Goal: Contribute content: Contribute content

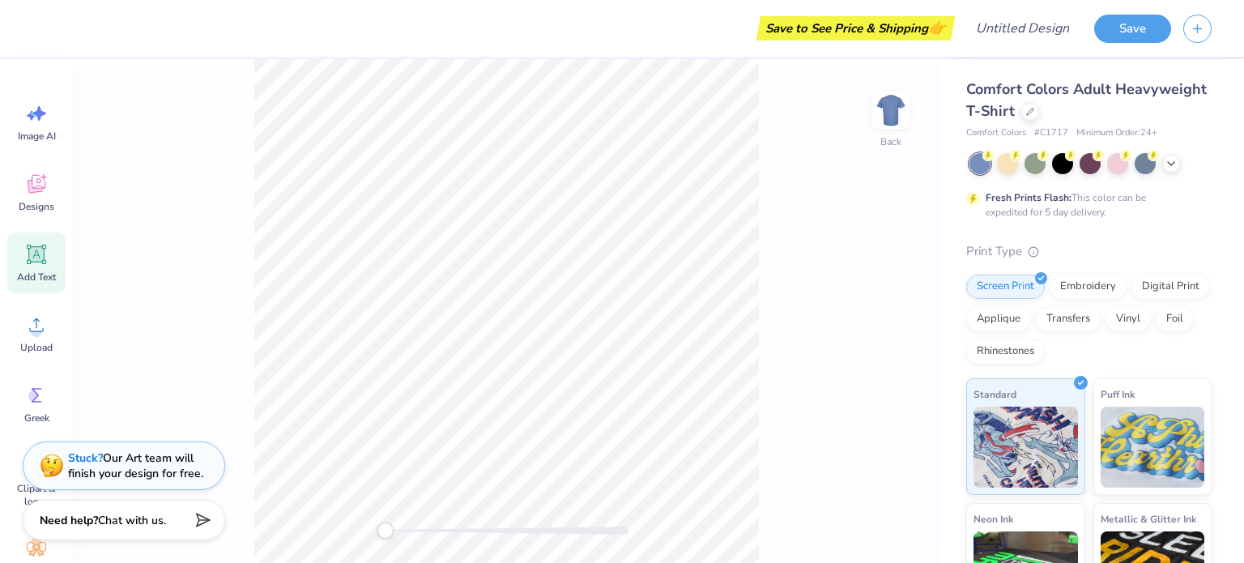
click at [42, 256] on icon at bounding box center [36, 254] width 15 height 15
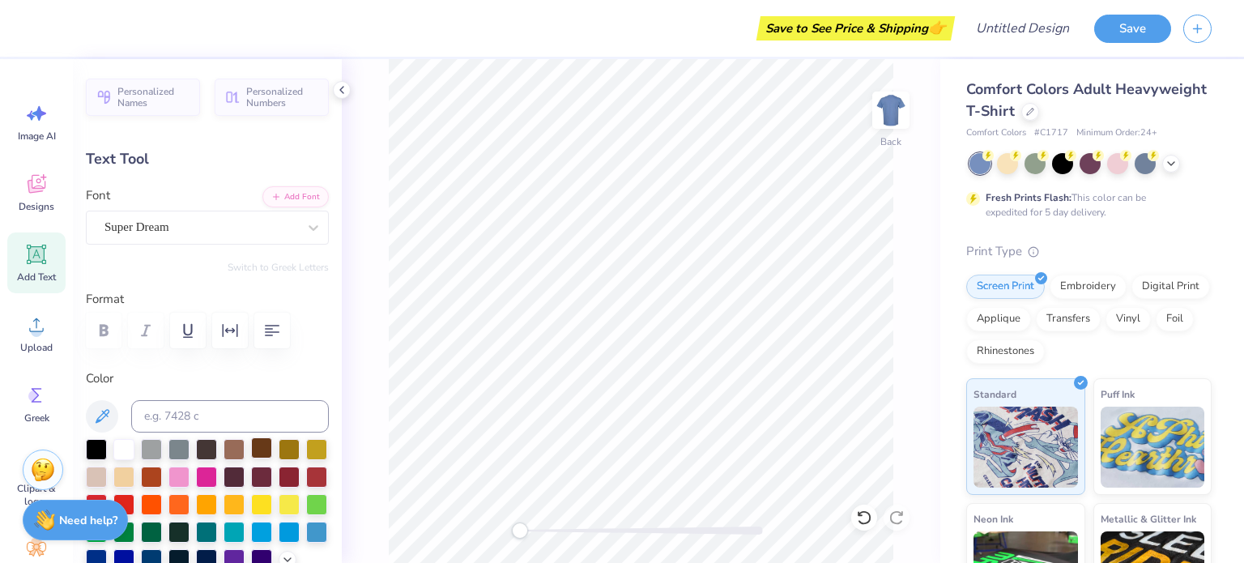
scroll to position [67, 0]
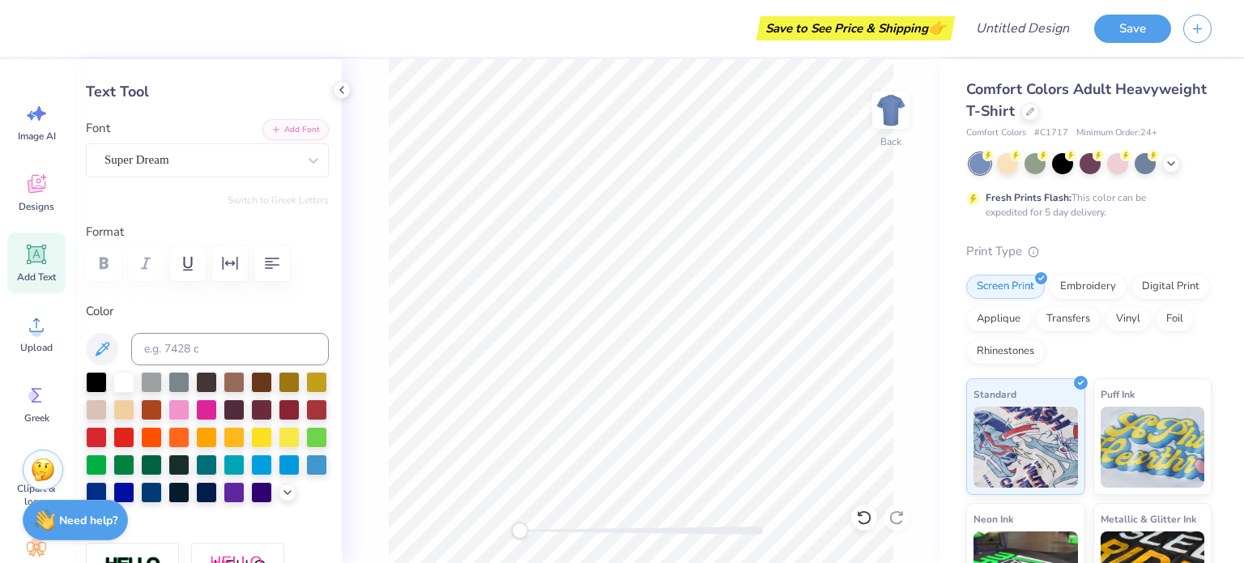
click at [107, 495] on div at bounding box center [96, 492] width 21 height 21
type textarea "hiofahi"
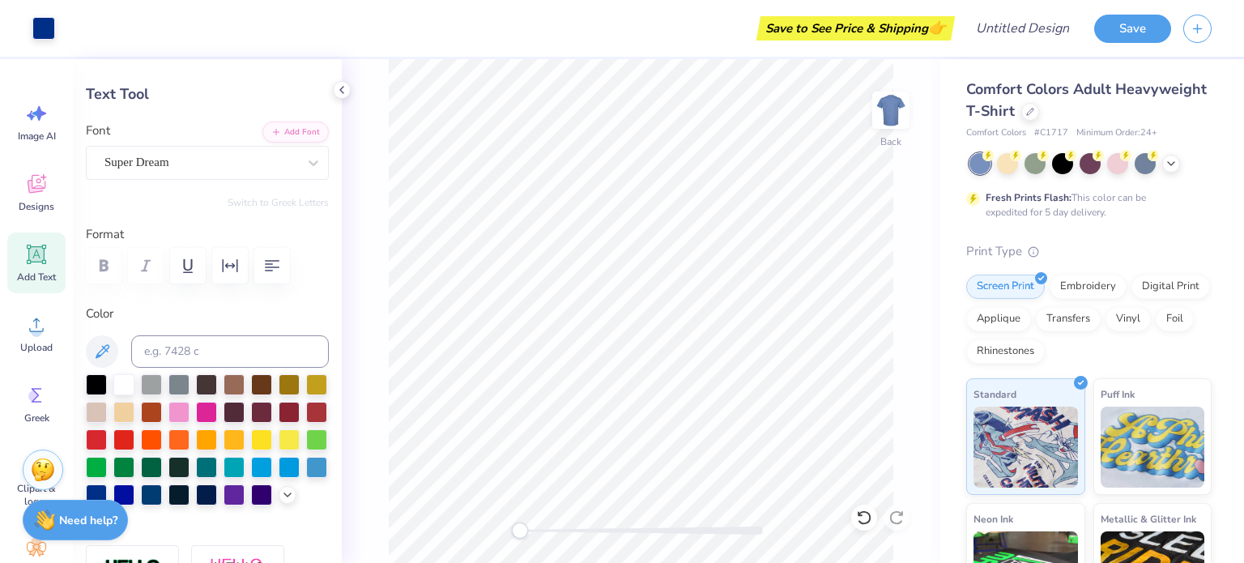
scroll to position [0, 0]
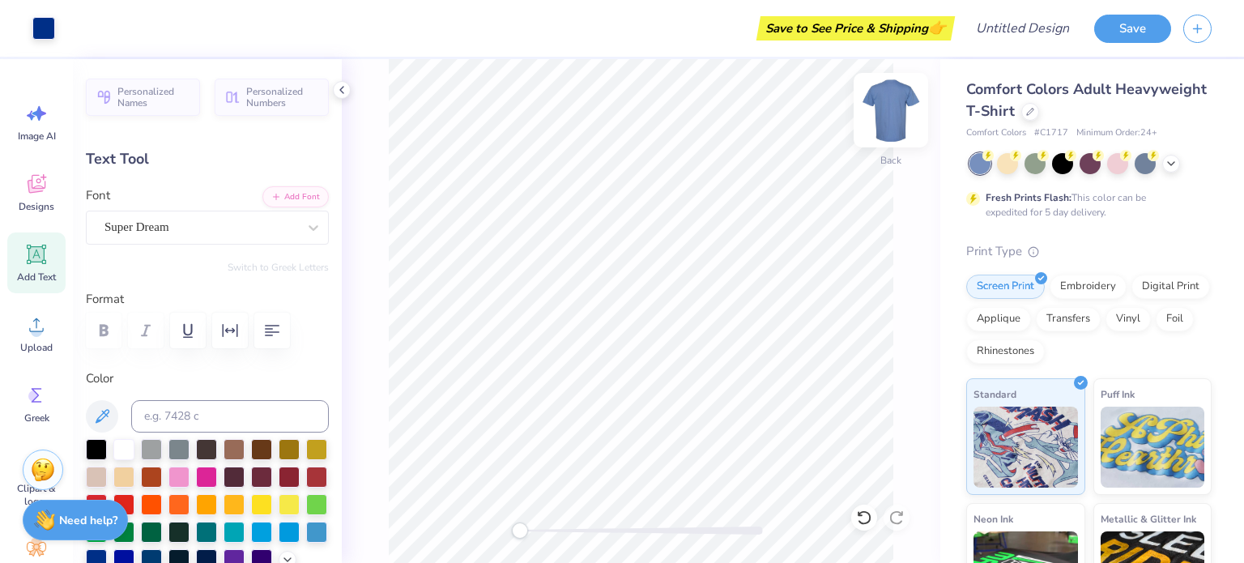
click at [623, 113] on img at bounding box center [890, 110] width 65 height 65
click at [623, 165] on div at bounding box center [1007, 161] width 21 height 21
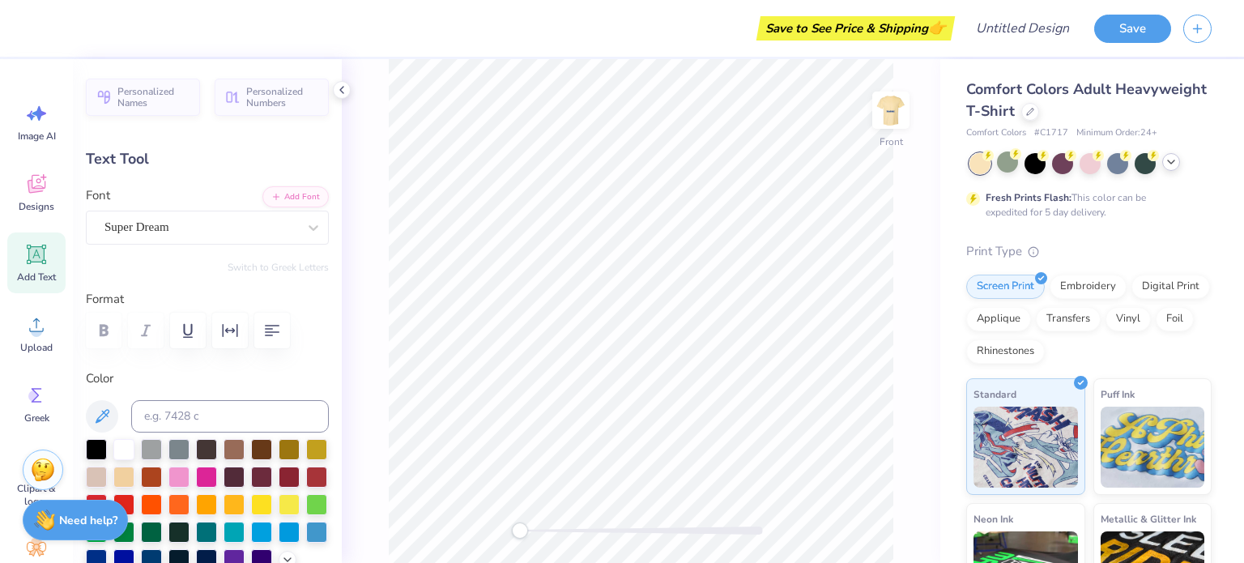
click at [623, 164] on icon at bounding box center [1170, 161] width 13 height 13
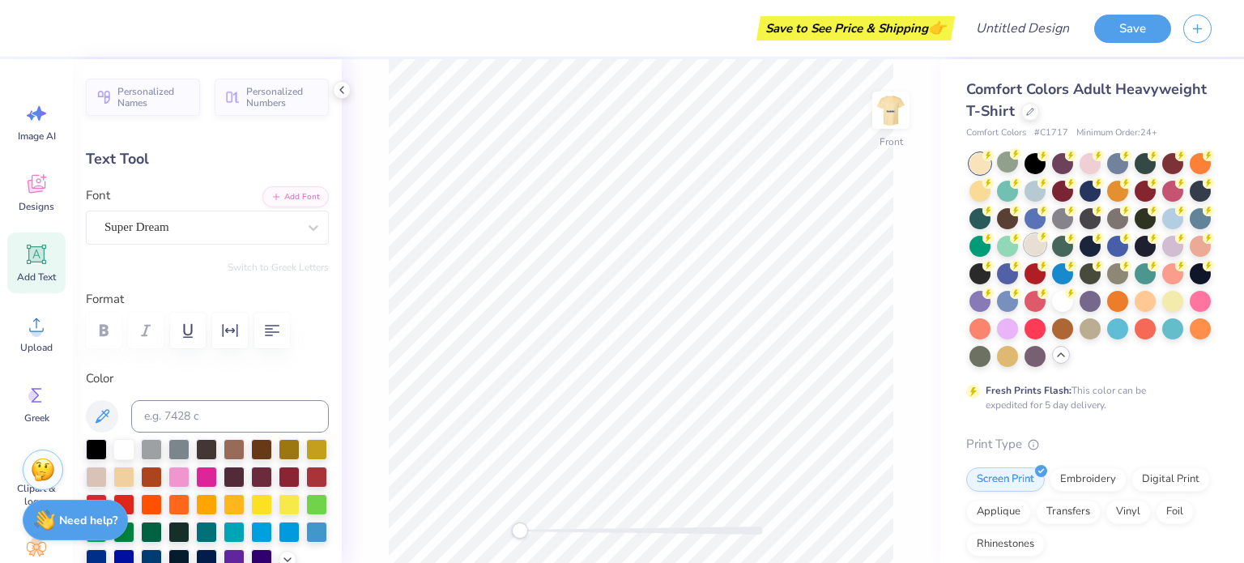
click at [623, 251] on div at bounding box center [1034, 244] width 21 height 21
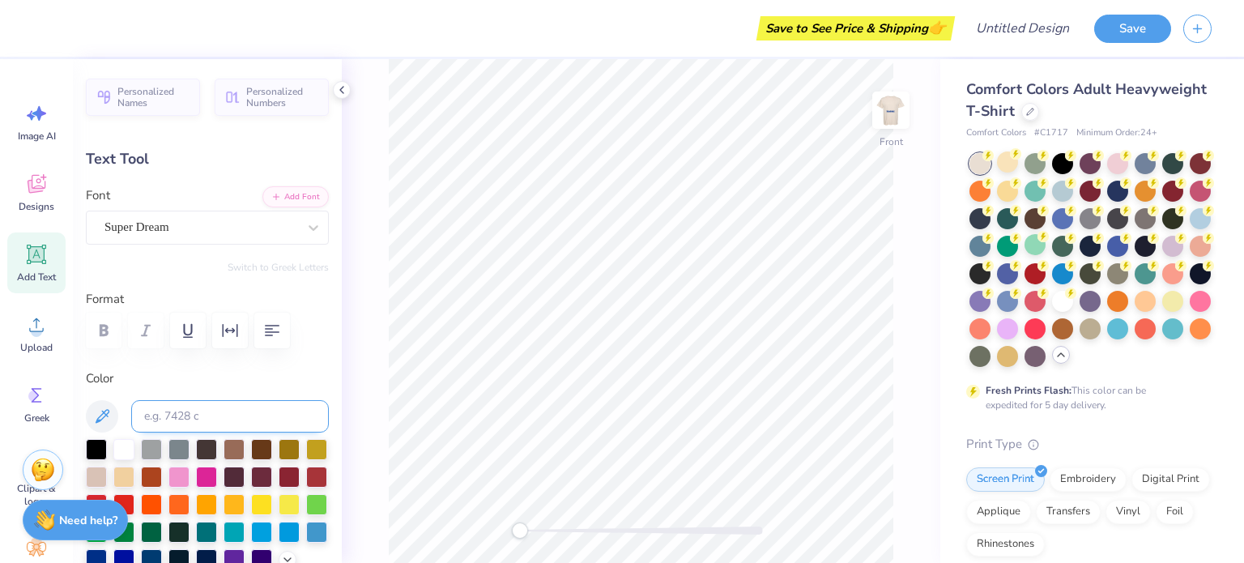
scroll to position [70, 0]
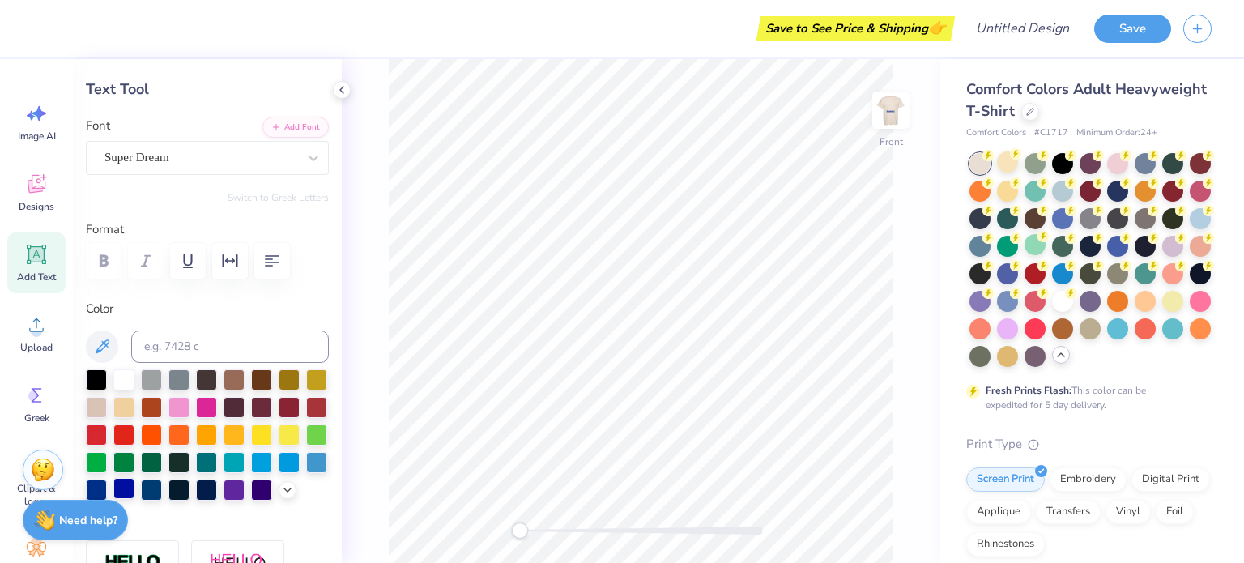
click at [134, 491] on div at bounding box center [123, 488] width 21 height 21
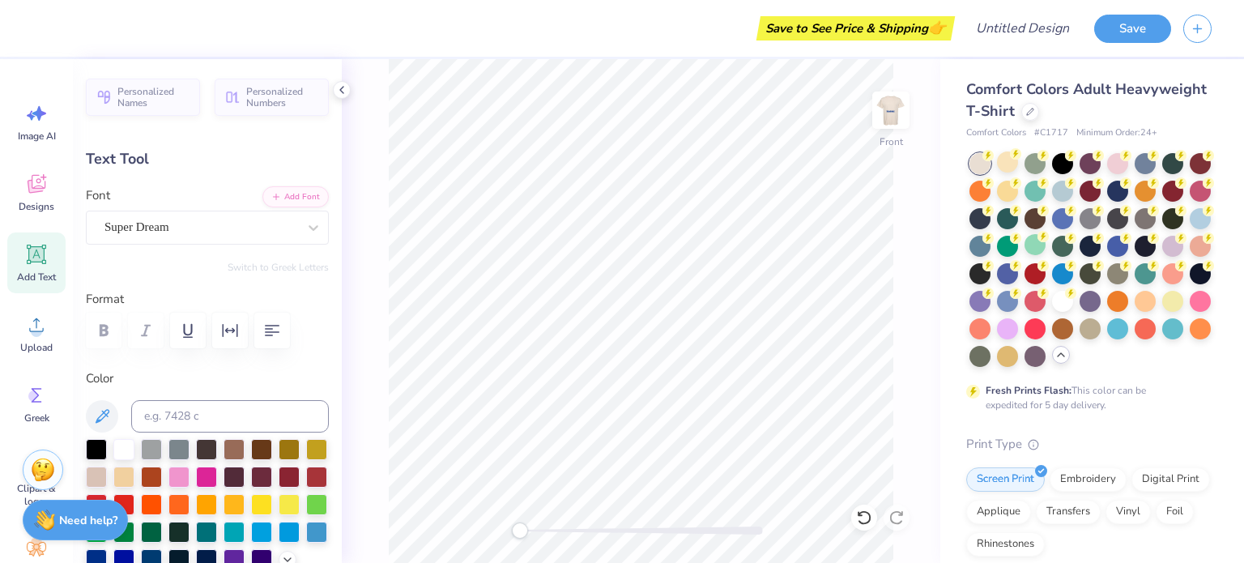
scroll to position [0, 0]
click at [238, 415] on input at bounding box center [230, 416] width 198 height 32
type input "b"
click at [181, 155] on div "Text Tool" at bounding box center [207, 159] width 243 height 22
click at [281, 197] on button "Add Font" at bounding box center [295, 195] width 66 height 21
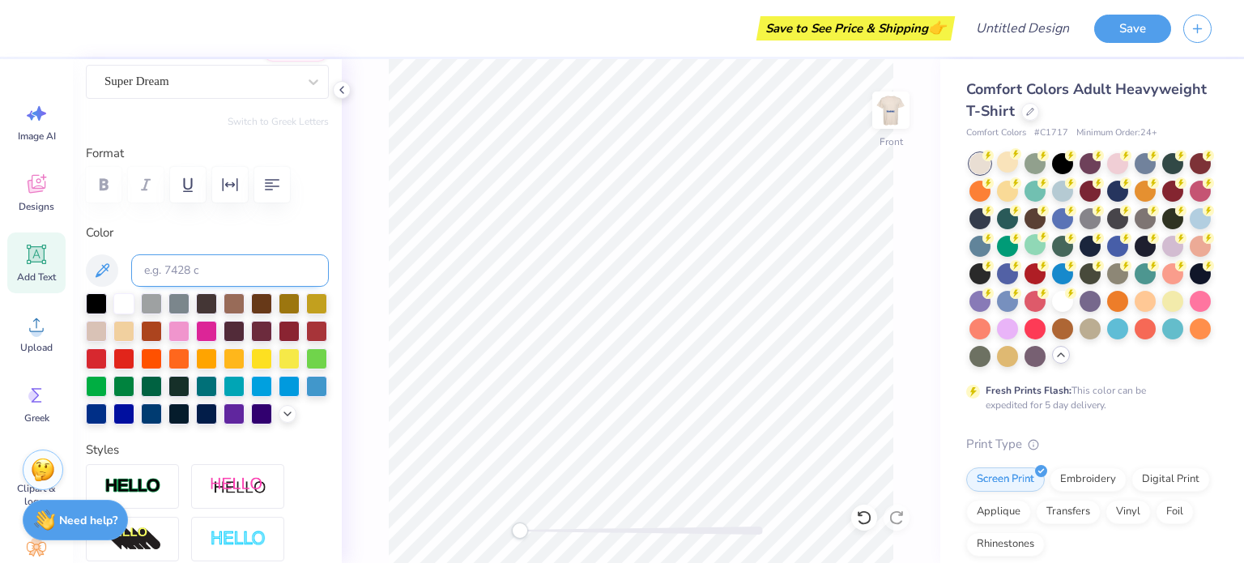
scroll to position [317, 0]
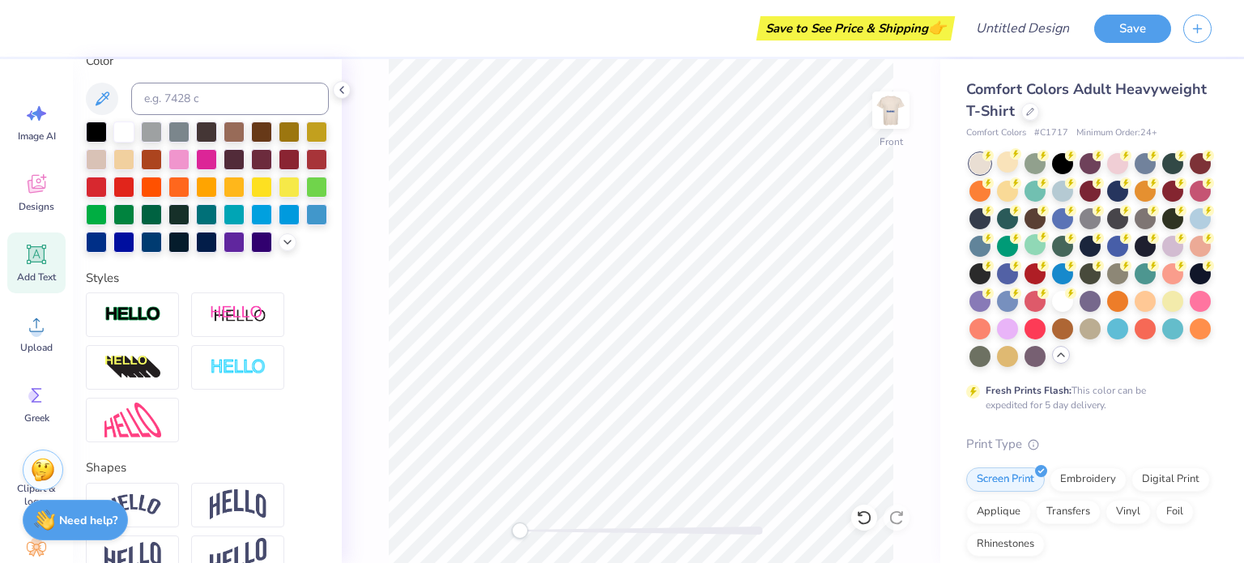
click at [41, 252] on icon at bounding box center [36, 254] width 15 height 15
type input "5.69"
type input "1.65"
type input "12.93"
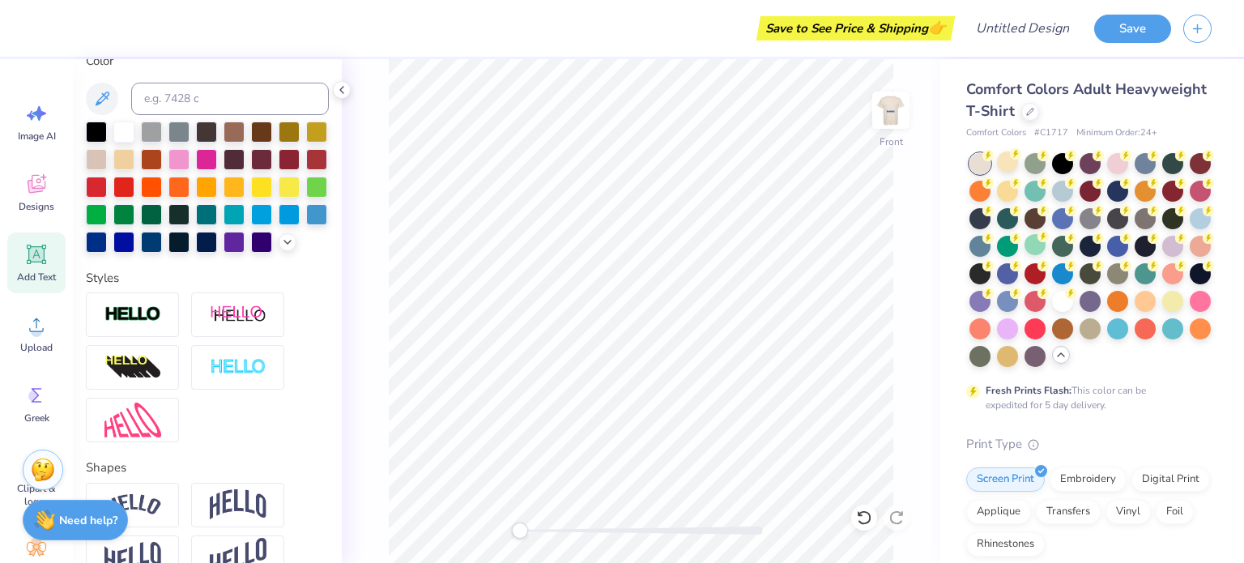
type textarea "ihhofip"
click at [134, 243] on div at bounding box center [123, 240] width 21 height 21
click at [107, 249] on div at bounding box center [96, 240] width 21 height 21
type input "7.52"
type input "2.18"
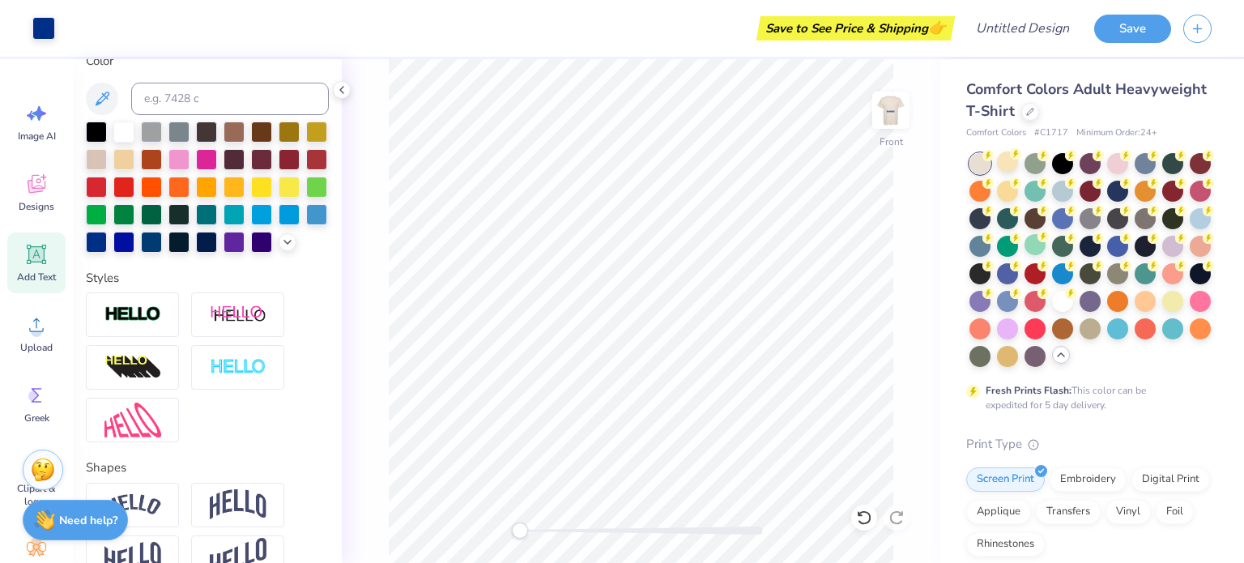
type input "12.66"
click at [623, 113] on img at bounding box center [890, 110] width 65 height 65
type input "7.39"
type input "2.14"
type input "8.31"
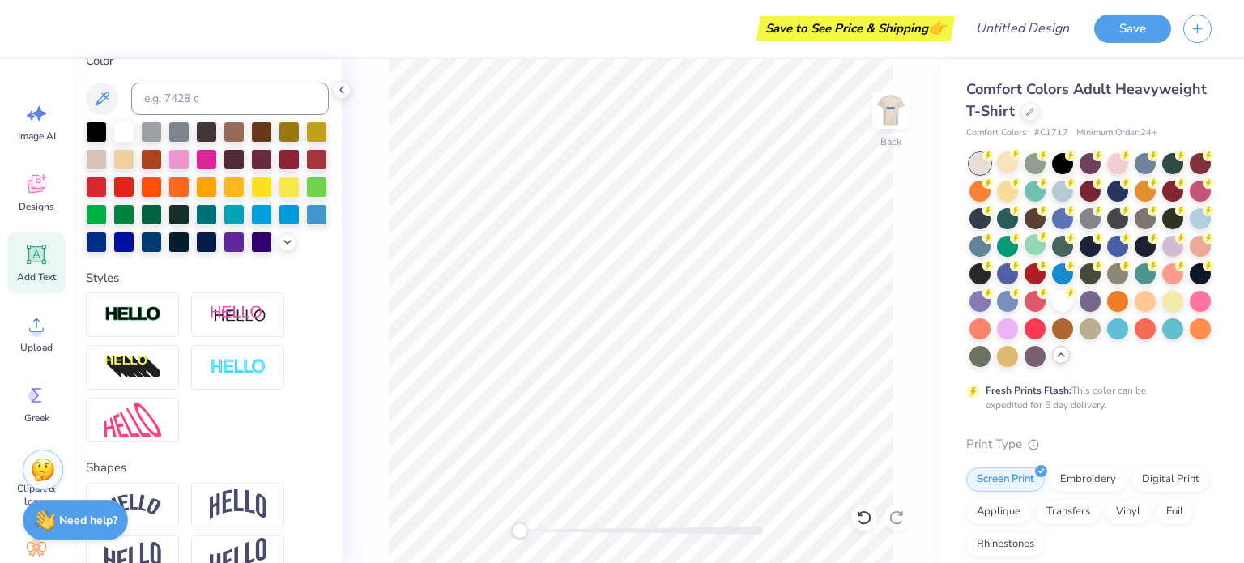
type input "7.25"
type input "1.62"
type input "11.69"
click at [623, 40] on button "Save" at bounding box center [1132, 26] width 77 height 28
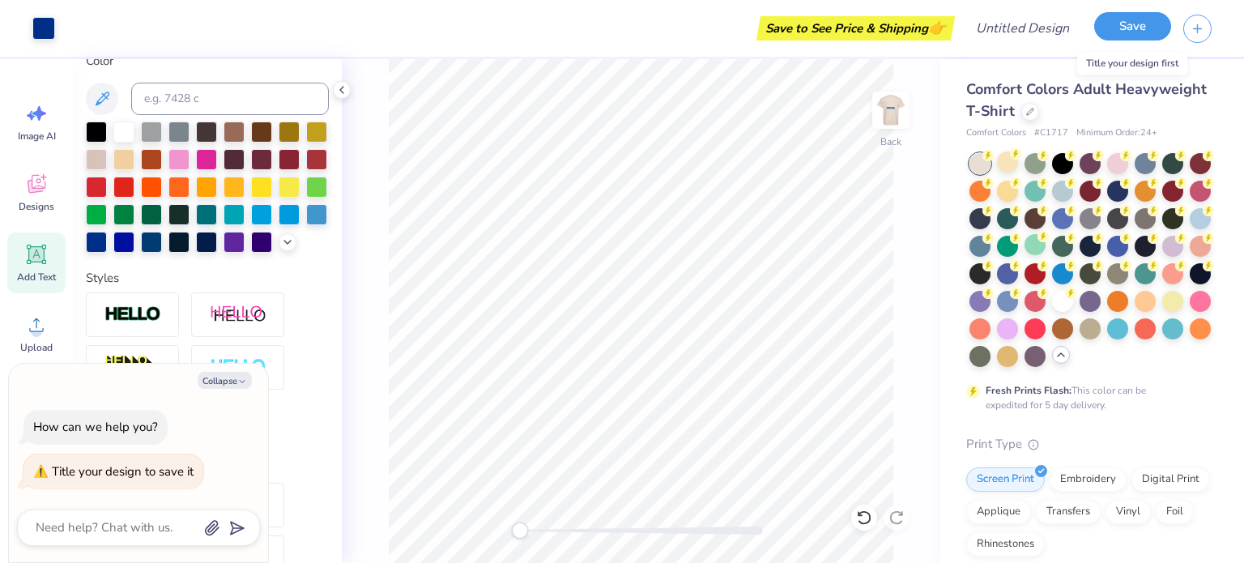
click at [623, 37] on button "Save" at bounding box center [1132, 26] width 77 height 28
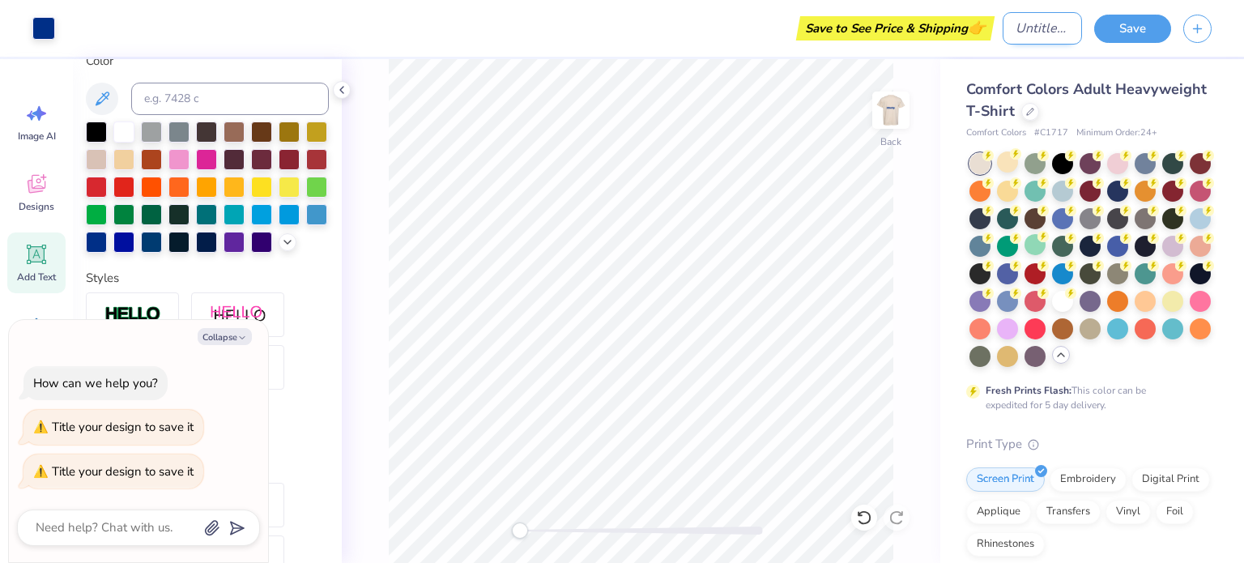
type textarea "x"
click at [623, 17] on input "Design Title" at bounding box center [1041, 28] width 79 height 32
type input "b"
type textarea "x"
type input "bl"
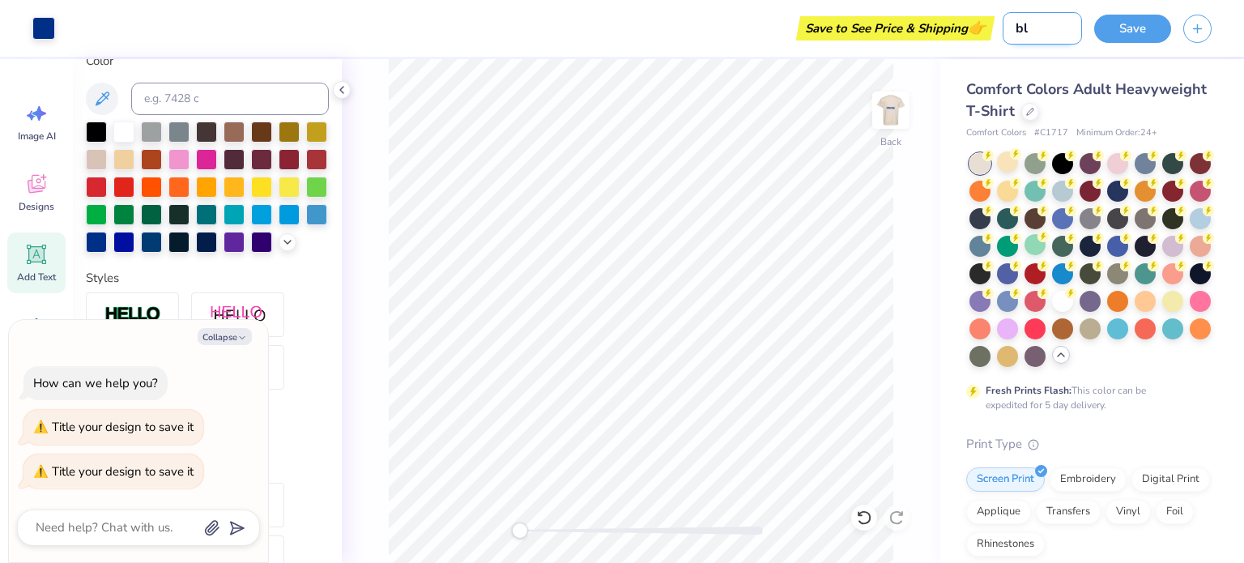
type textarea "x"
type input "bl"
click at [623, 32] on button "Save" at bounding box center [1132, 26] width 77 height 28
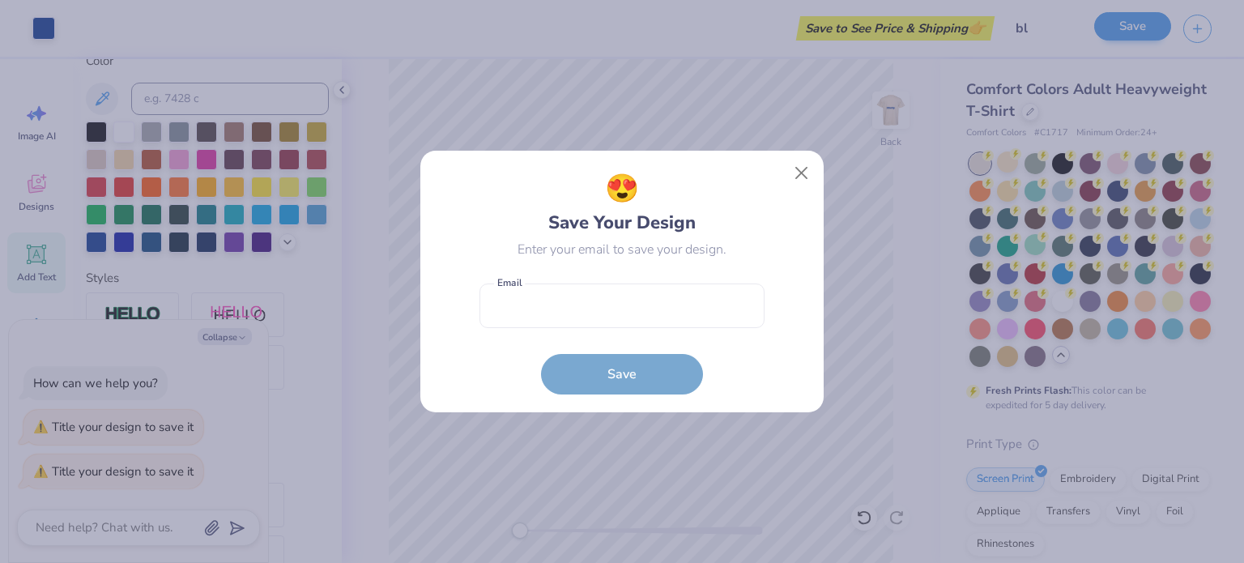
type textarea "x"
click at [623, 292] on input "email" at bounding box center [621, 305] width 285 height 45
type input "[PERSON_NAME][EMAIL_ADDRESS][DOMAIN_NAME]"
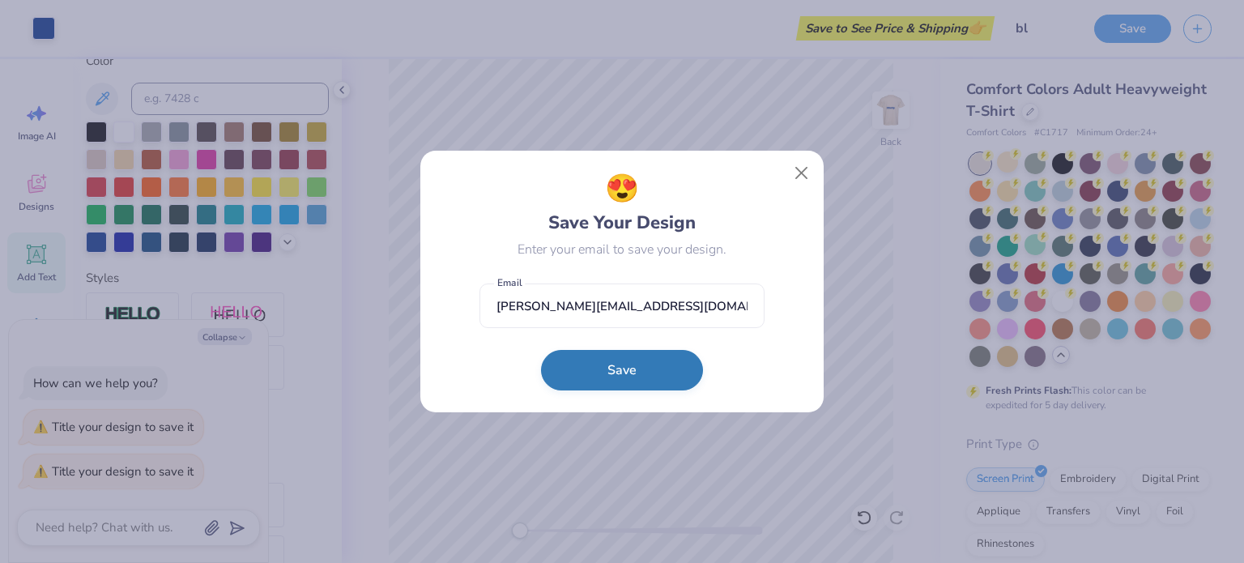
click at [623, 368] on button "Save" at bounding box center [622, 370] width 162 height 40
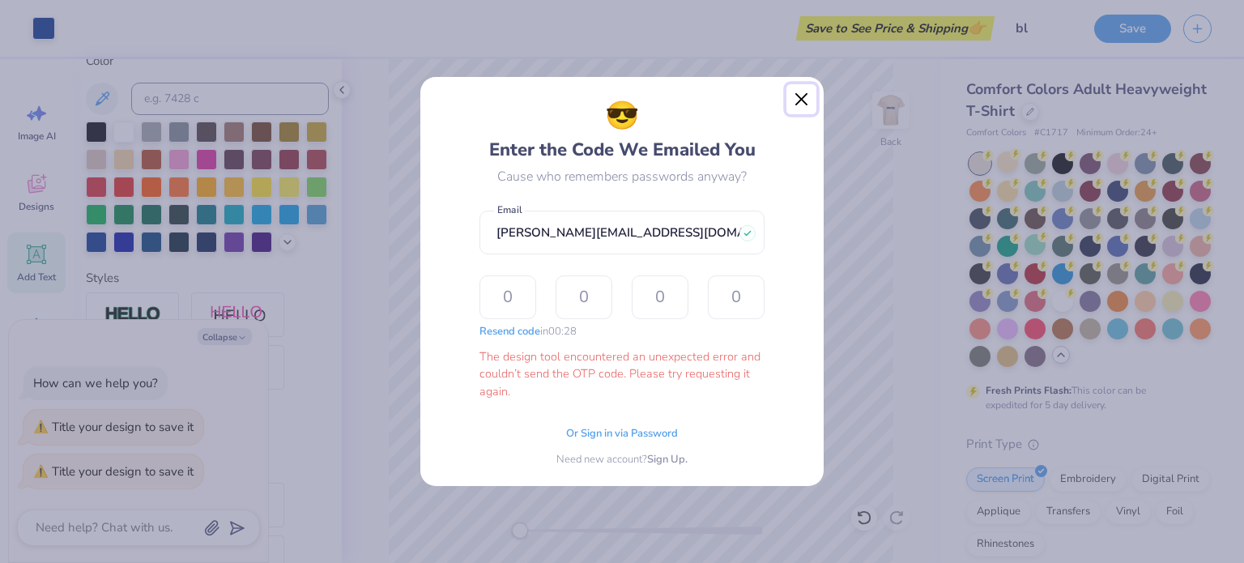
click at [623, 100] on button "Close" at bounding box center [801, 99] width 31 height 31
